Goal: Share content

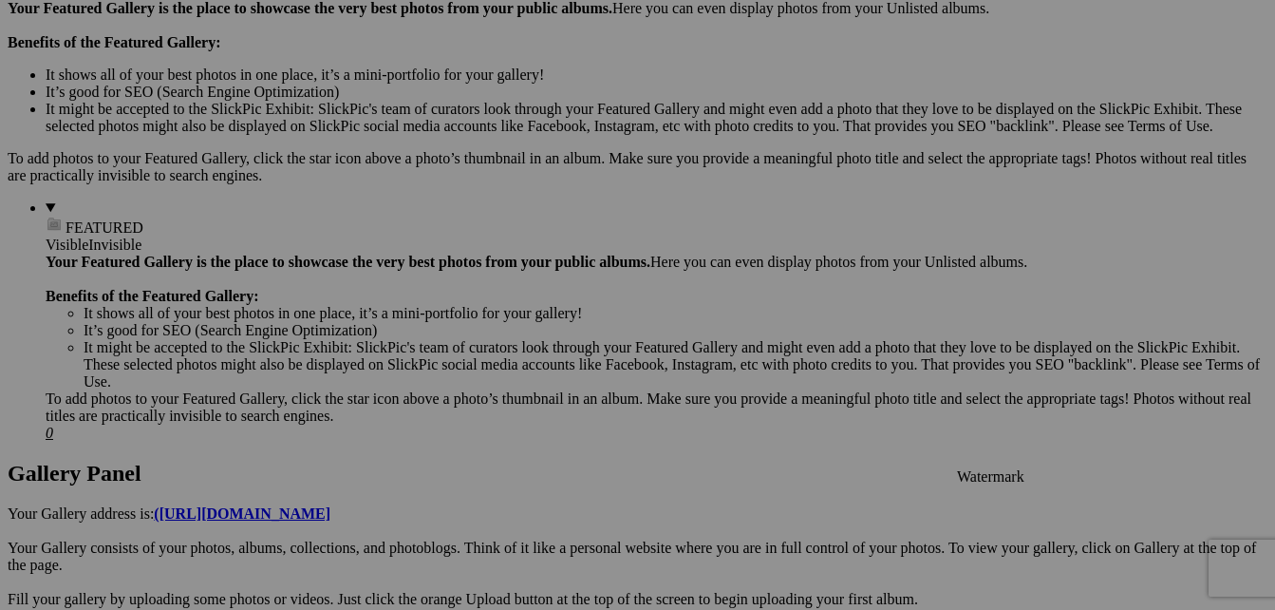
scroll to position [570, 0]
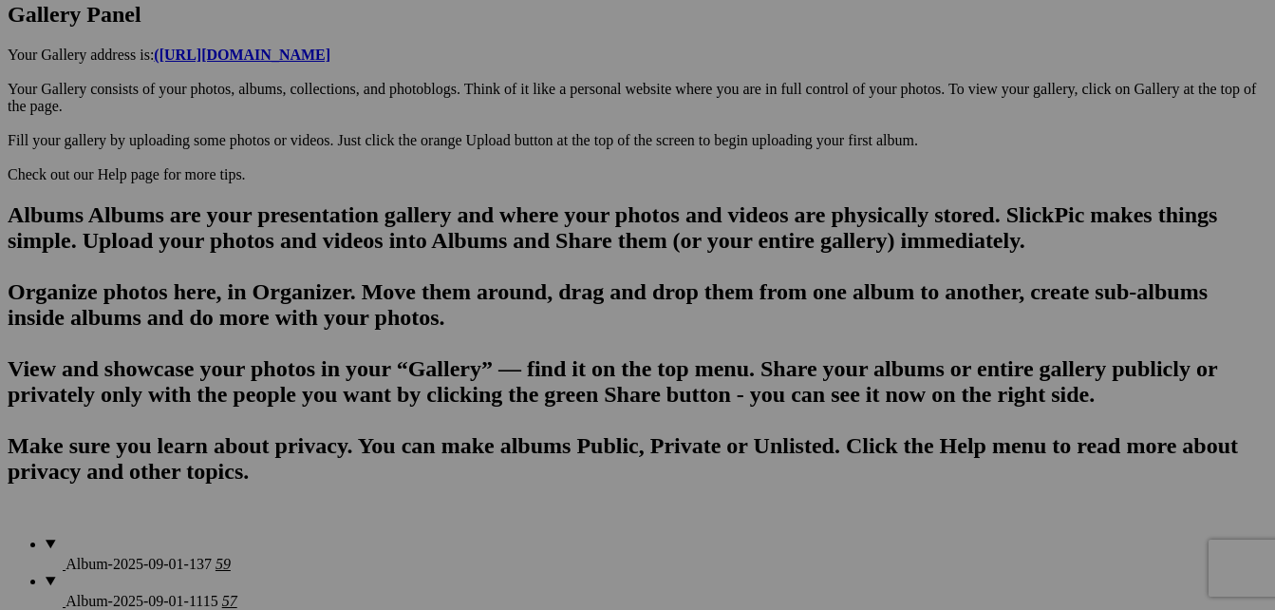
scroll to position [1235, 0]
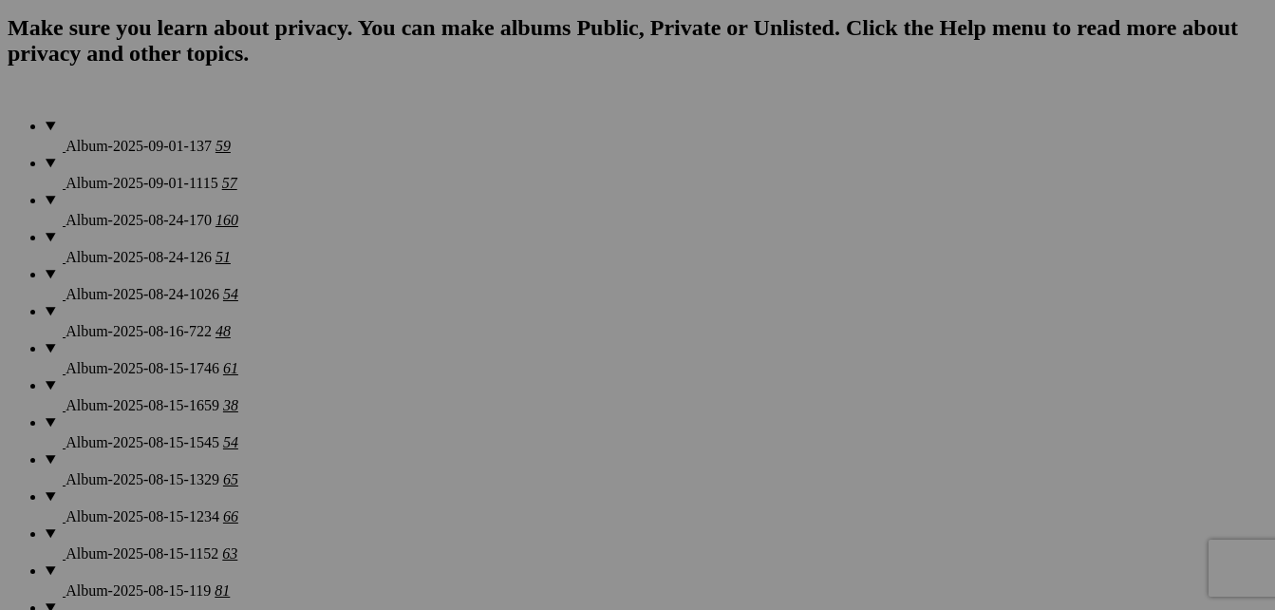
scroll to position [1614, 0]
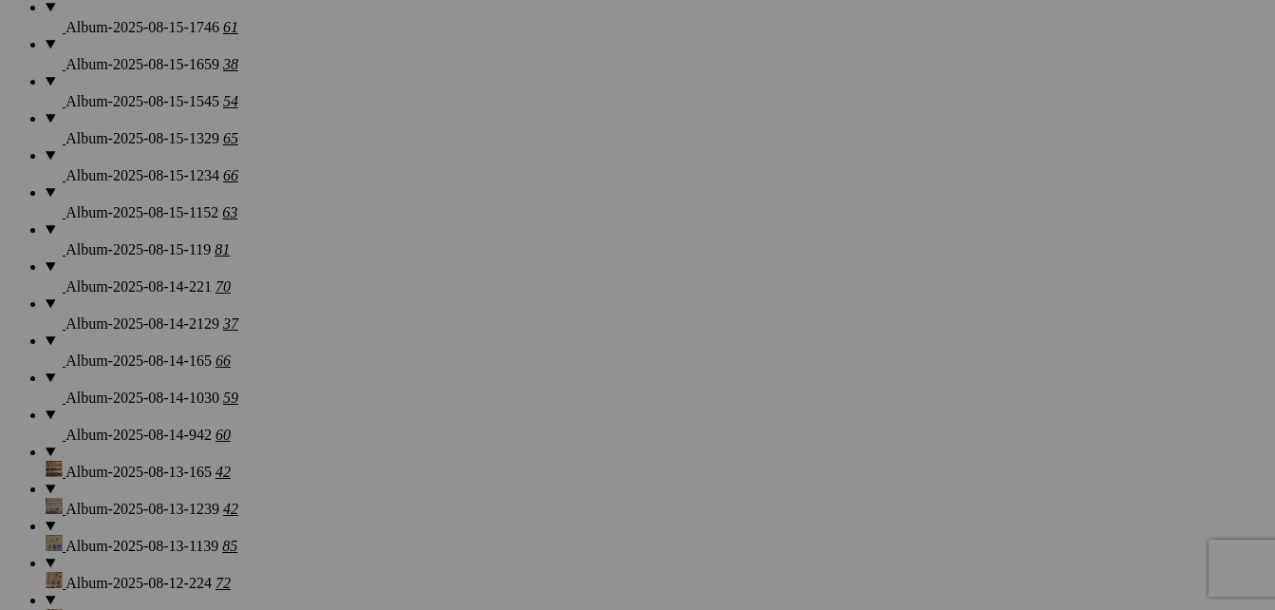
scroll to position [1804, 0]
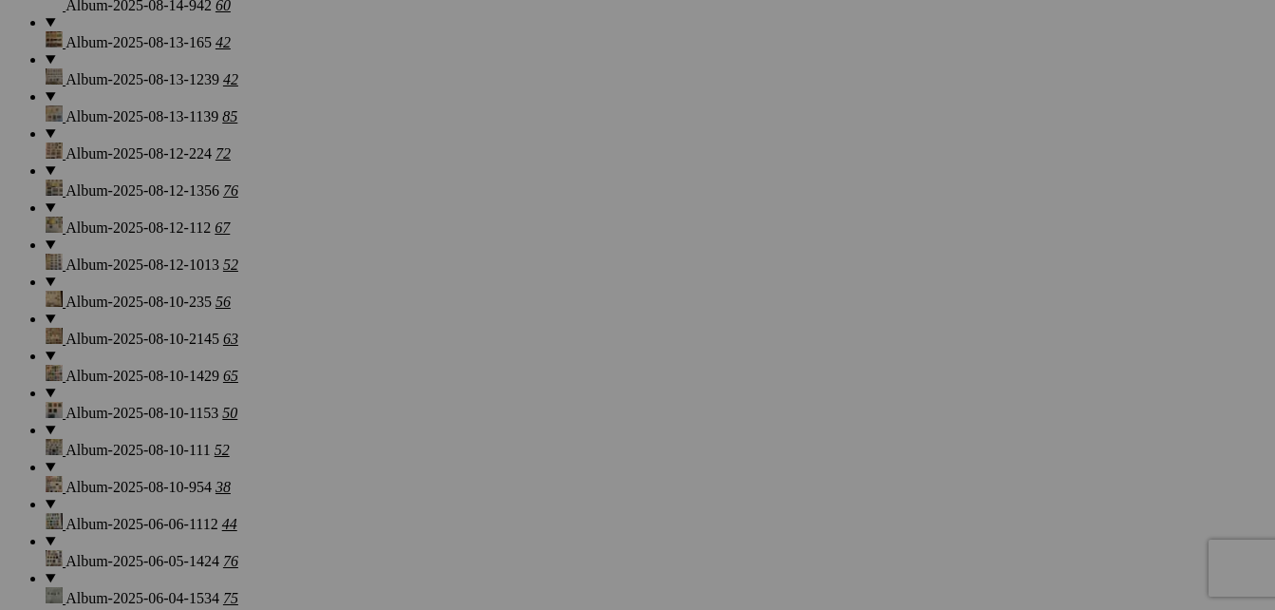
scroll to position [2279, 0]
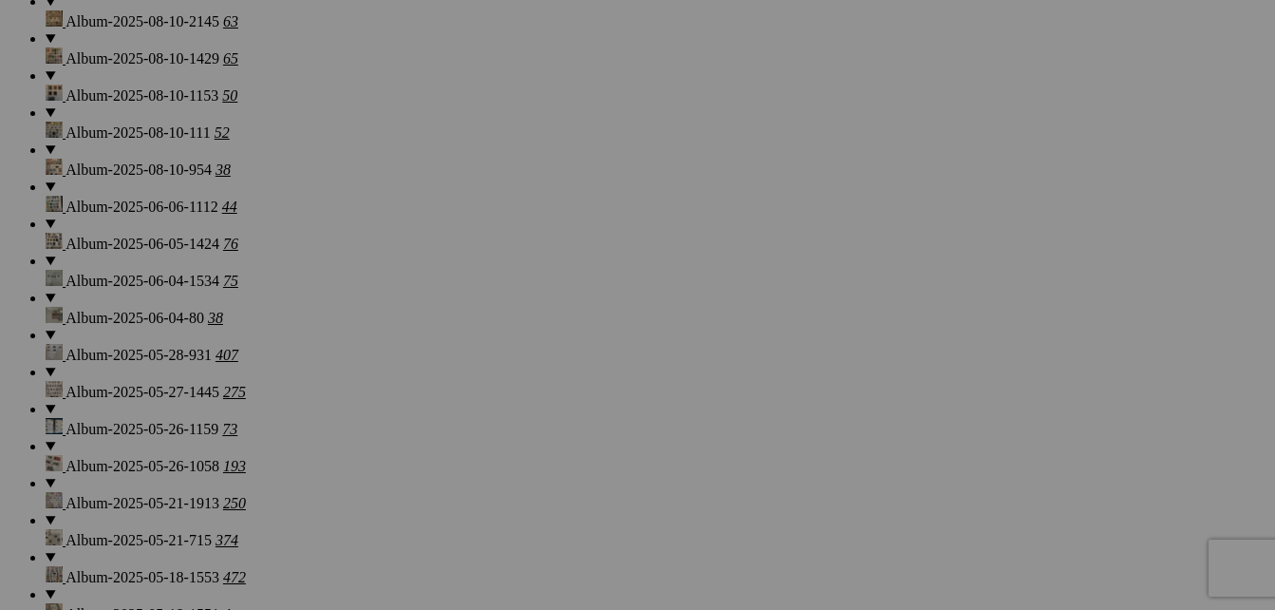
scroll to position [2564, 0]
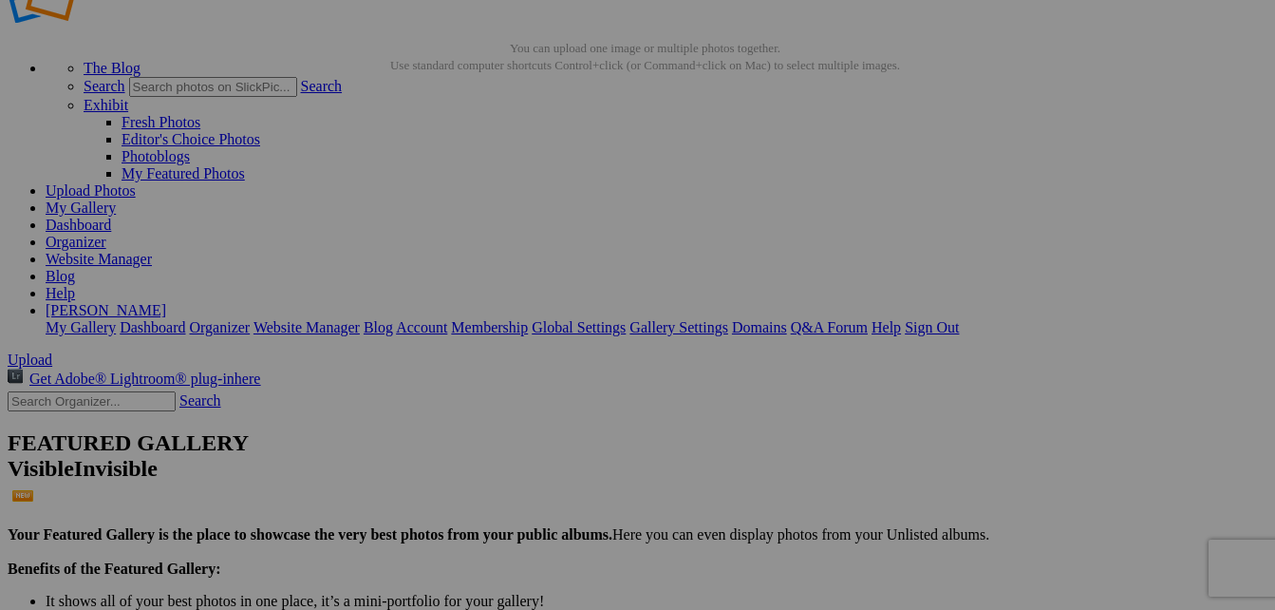
scroll to position [0, 0]
